Goal: Navigation & Orientation: Find specific page/section

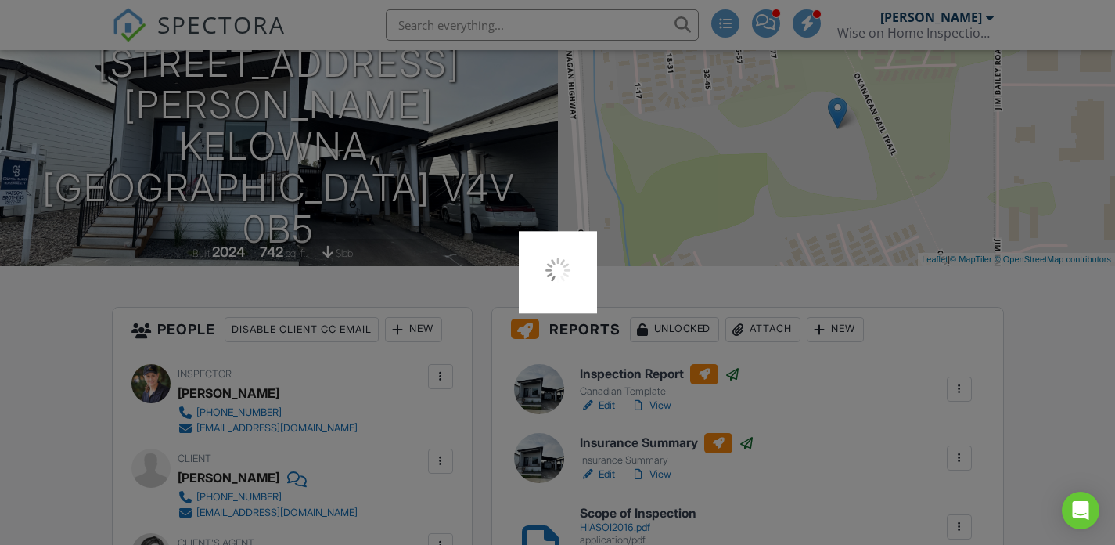
scroll to position [185, 0]
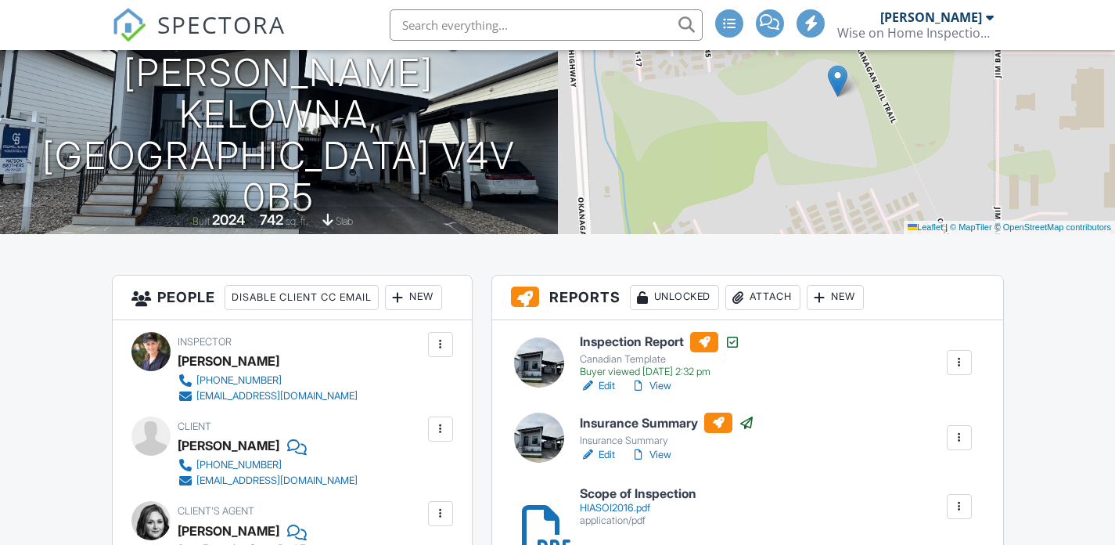
click at [607, 382] on link "Edit" at bounding box center [597, 386] width 35 height 16
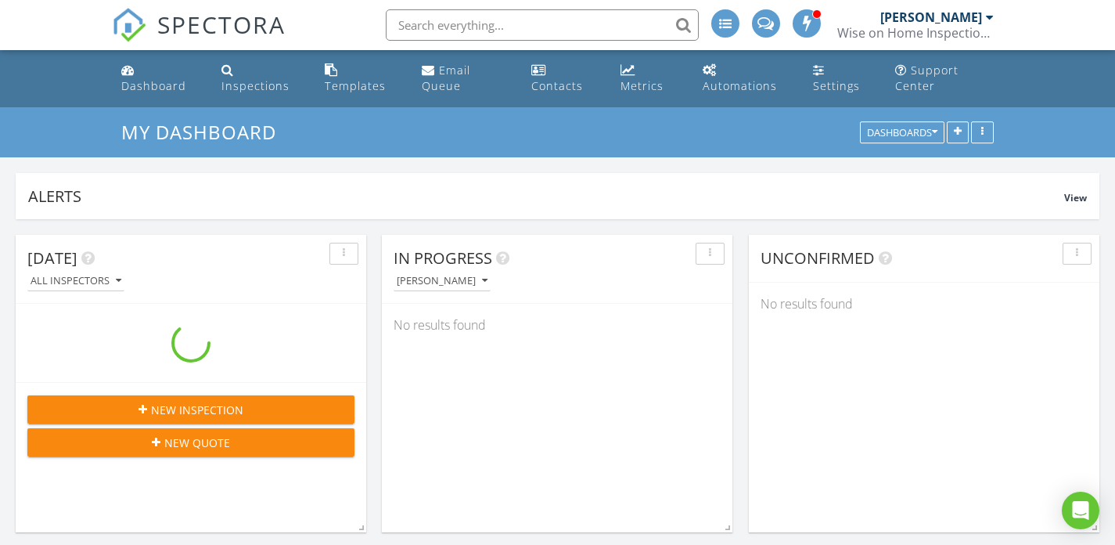
scroll to position [1605, 1139]
click at [773, 20] on span at bounding box center [765, 22] width 16 height 14
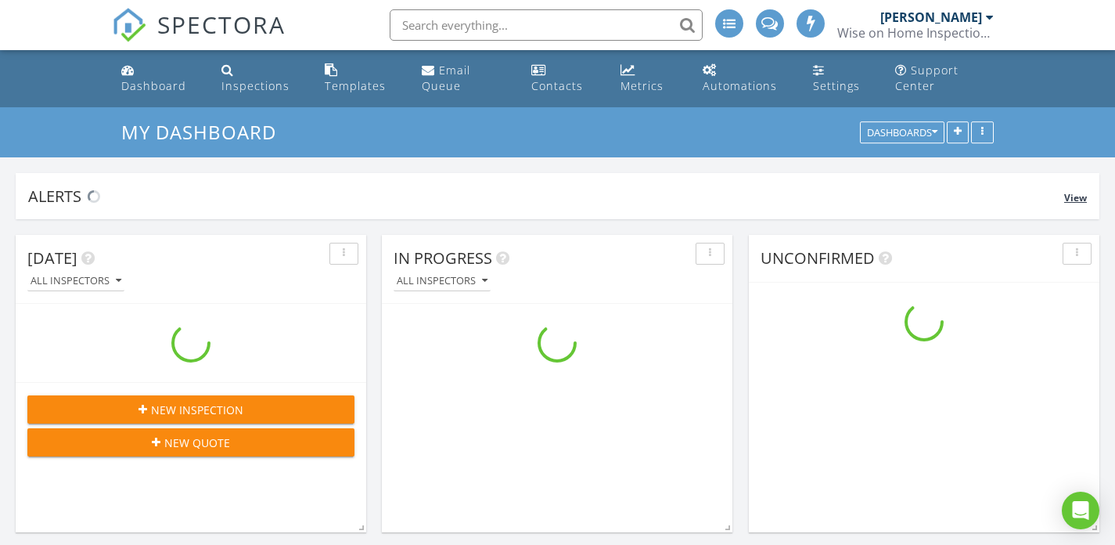
scroll to position [1605, 1139]
